Goal: Task Accomplishment & Management: Use online tool/utility

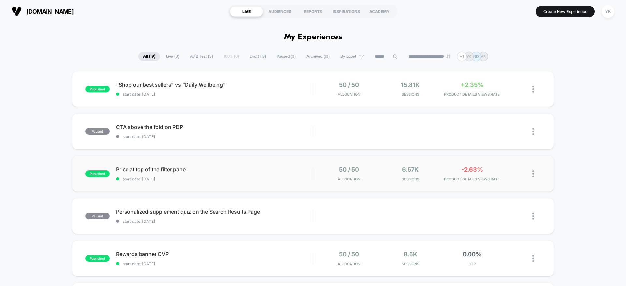
click at [400, 182] on div "published Price at top of the filter panel start date: 8/20/2025 50 / 50 Alloca…" at bounding box center [313, 174] width 482 height 36
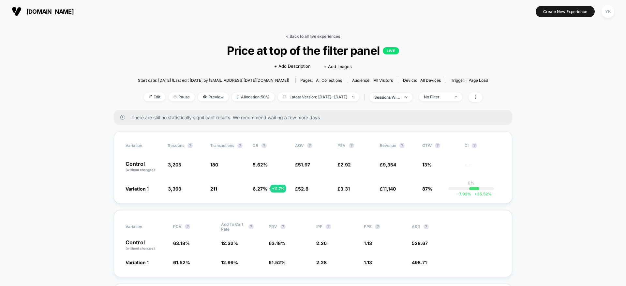
click at [292, 36] on link "< Back to all live experiences" at bounding box center [313, 36] width 54 height 5
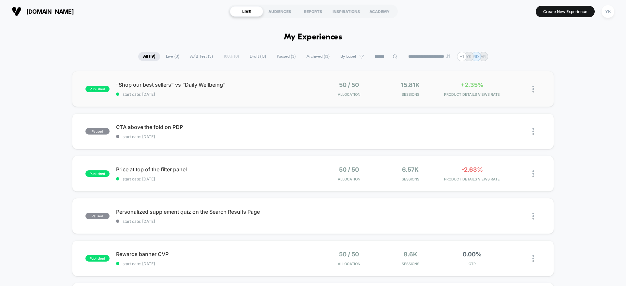
click at [461, 74] on div "published “Shop our best sellers” vs “Daily Wellbeing” start date: 8/26/2025 50…" at bounding box center [313, 89] width 482 height 36
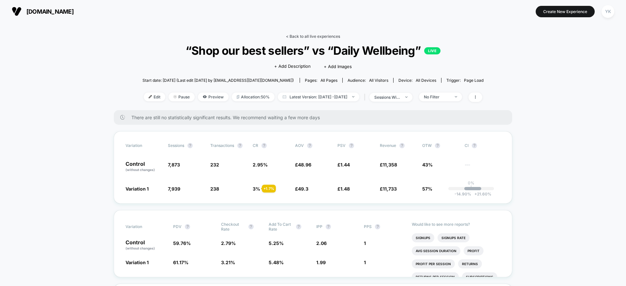
click at [301, 35] on link "< Back to all live experiences" at bounding box center [313, 36] width 54 height 5
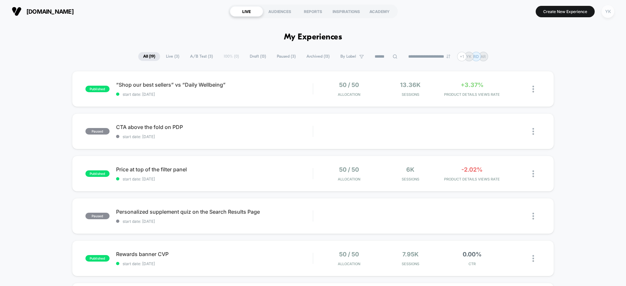
click at [610, 11] on div "YK" at bounding box center [607, 11] width 13 height 13
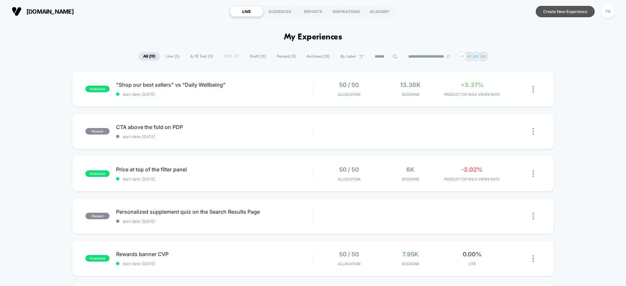
drag, startPoint x: 545, startPoint y: 10, endPoint x: 551, endPoint y: 11, distance: 5.3
click at [548, 10] on button "Create New Experience" at bounding box center [565, 11] width 59 height 11
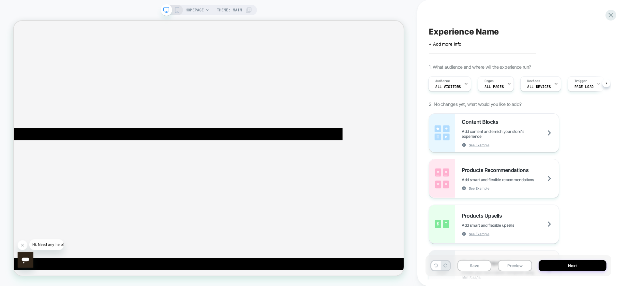
scroll to position [98, 0]
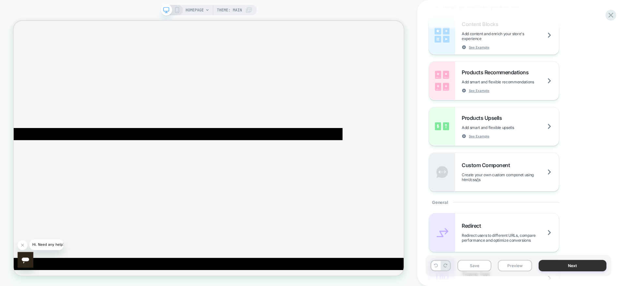
click at [595, 265] on button "Next" at bounding box center [572, 265] width 68 height 11
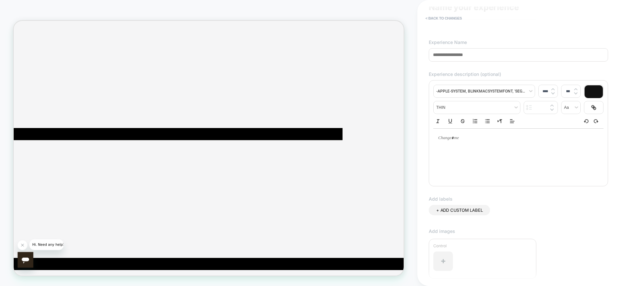
scroll to position [0, 0]
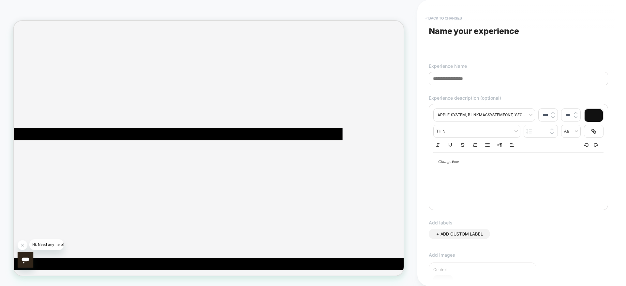
click at [446, 17] on button "< Back to changes" at bounding box center [443, 18] width 43 height 10
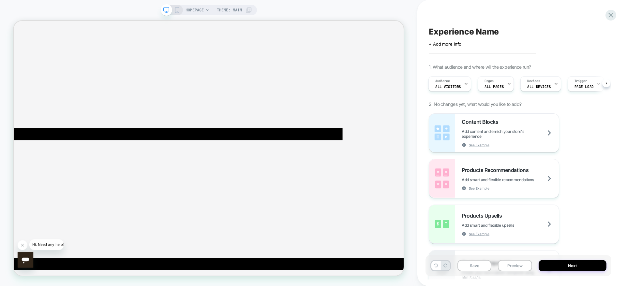
scroll to position [147, 0]
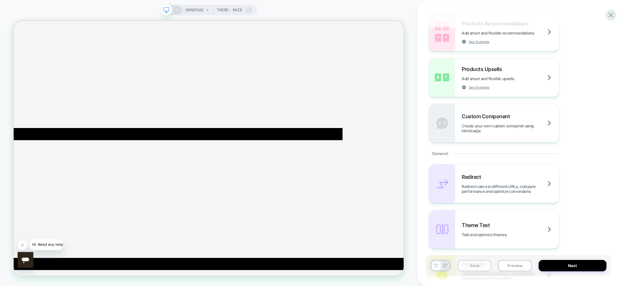
click at [471, 265] on button "Save" at bounding box center [474, 265] width 34 height 11
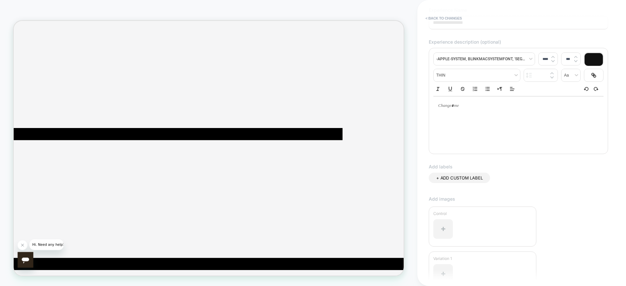
scroll to position [0, 0]
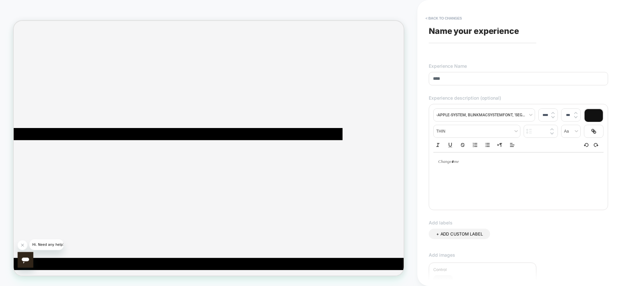
type input "****"
click at [425, 17] on button "< Back to changes" at bounding box center [443, 18] width 43 height 10
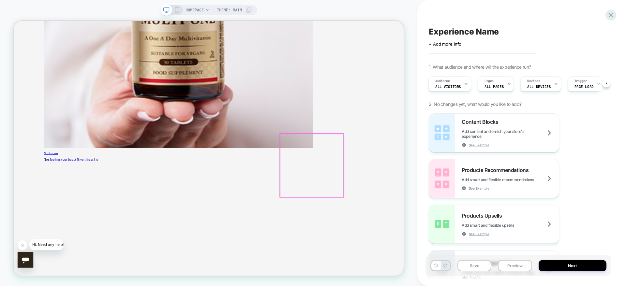
scroll to position [1049, 0]
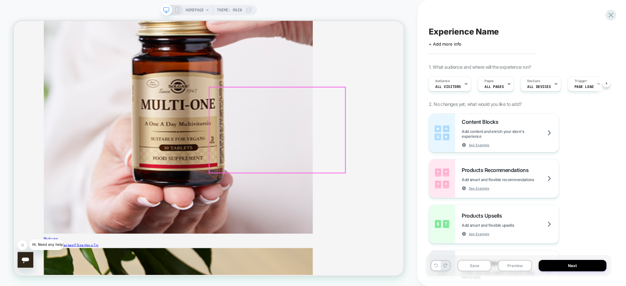
scroll to position [902, 0]
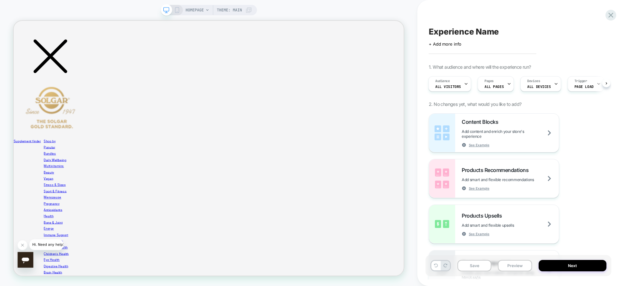
scroll to position [413, 0]
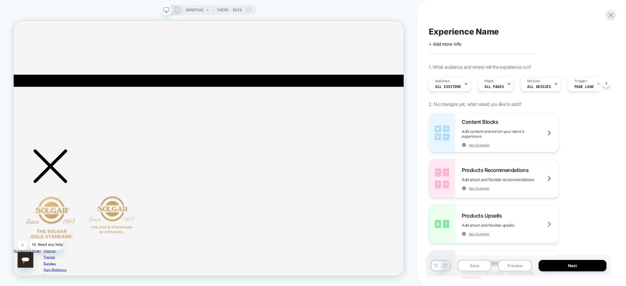
click at [437, 265] on icon at bounding box center [436, 266] width 4 height 4
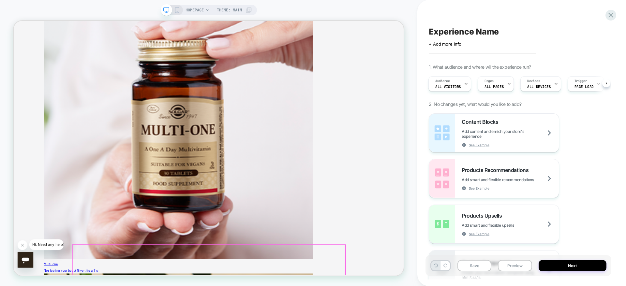
scroll to position [951, 0]
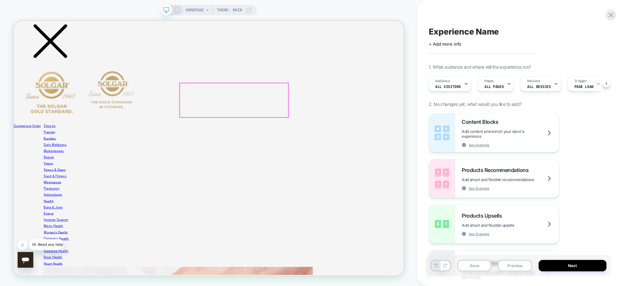
scroll to position [560, 0]
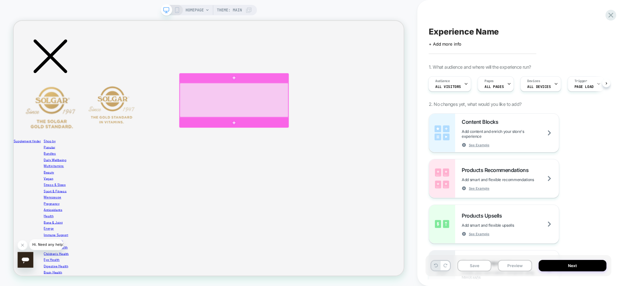
click at [342, 124] on div at bounding box center [307, 127] width 145 height 46
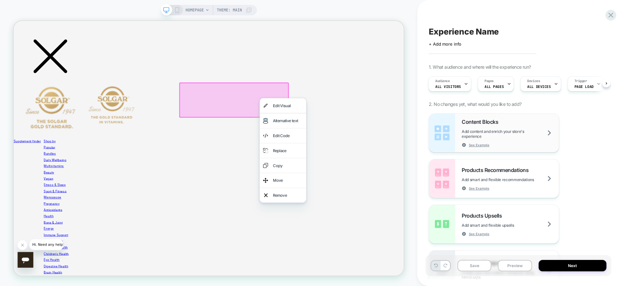
click at [518, 146] on div "Content Blocks Add content and enrich your store's experience See Example" at bounding box center [510, 133] width 97 height 29
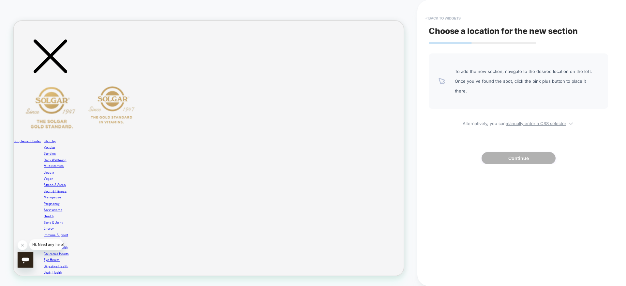
click at [435, 17] on button "< Back to widgets" at bounding box center [443, 18] width 42 height 10
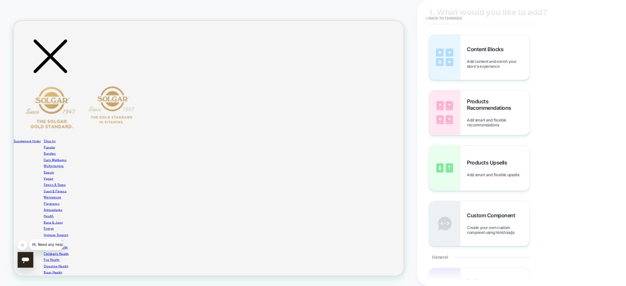
scroll to position [0, 0]
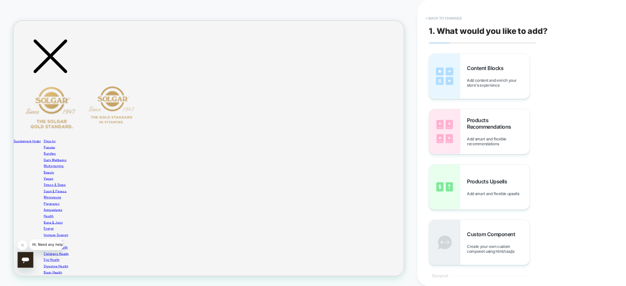
click at [450, 17] on button "< Back to changes" at bounding box center [443, 18] width 43 height 10
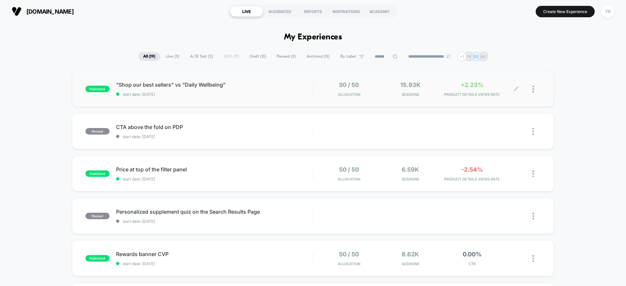
click at [482, 89] on div "+2.23% PRODUCT DETAILS VIEWS RATE" at bounding box center [472, 88] width 58 height 15
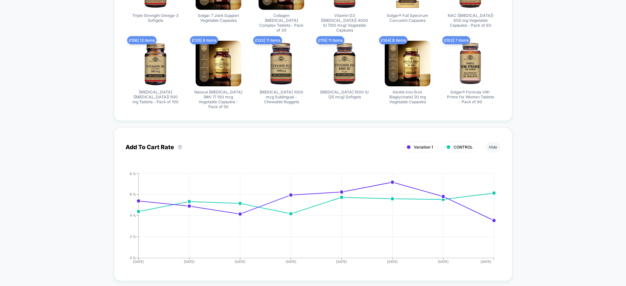
scroll to position [538, 0]
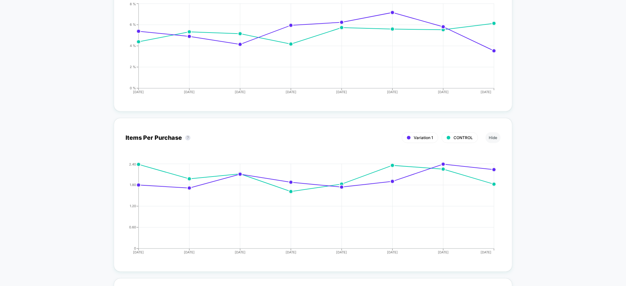
click at [56, 172] on div "< Back to all live experiences “Shop our best sellers” vs “Daily Wellbeing” LIV…" at bounding box center [313, 237] width 626 height 1798
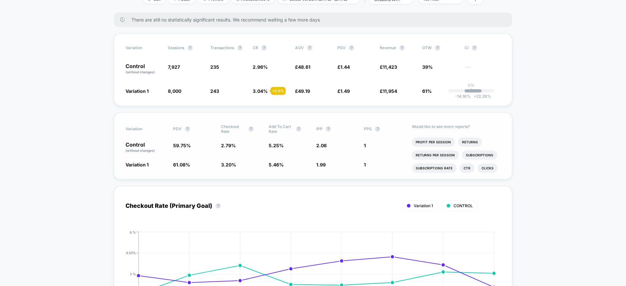
scroll to position [0, 0]
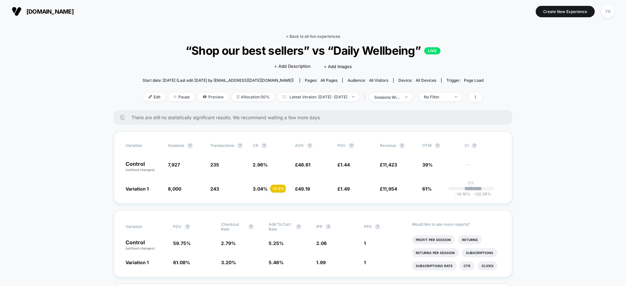
click at [319, 35] on link "< Back to all live experiences" at bounding box center [313, 36] width 54 height 5
